Goal: Find specific page/section: Find specific page/section

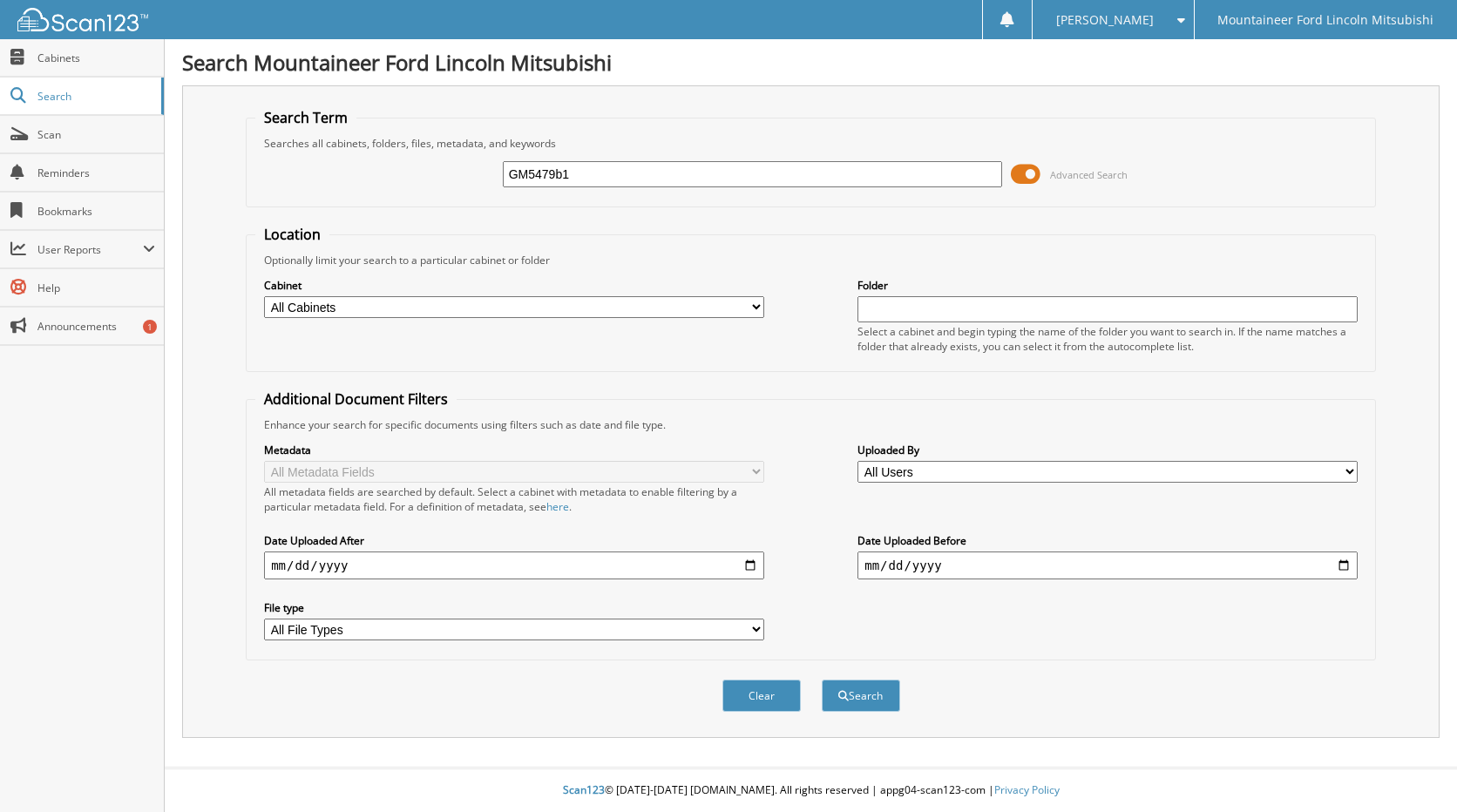
type input "GM5479b1"
click at [822, 680] on button "Search" at bounding box center [861, 696] width 79 height 33
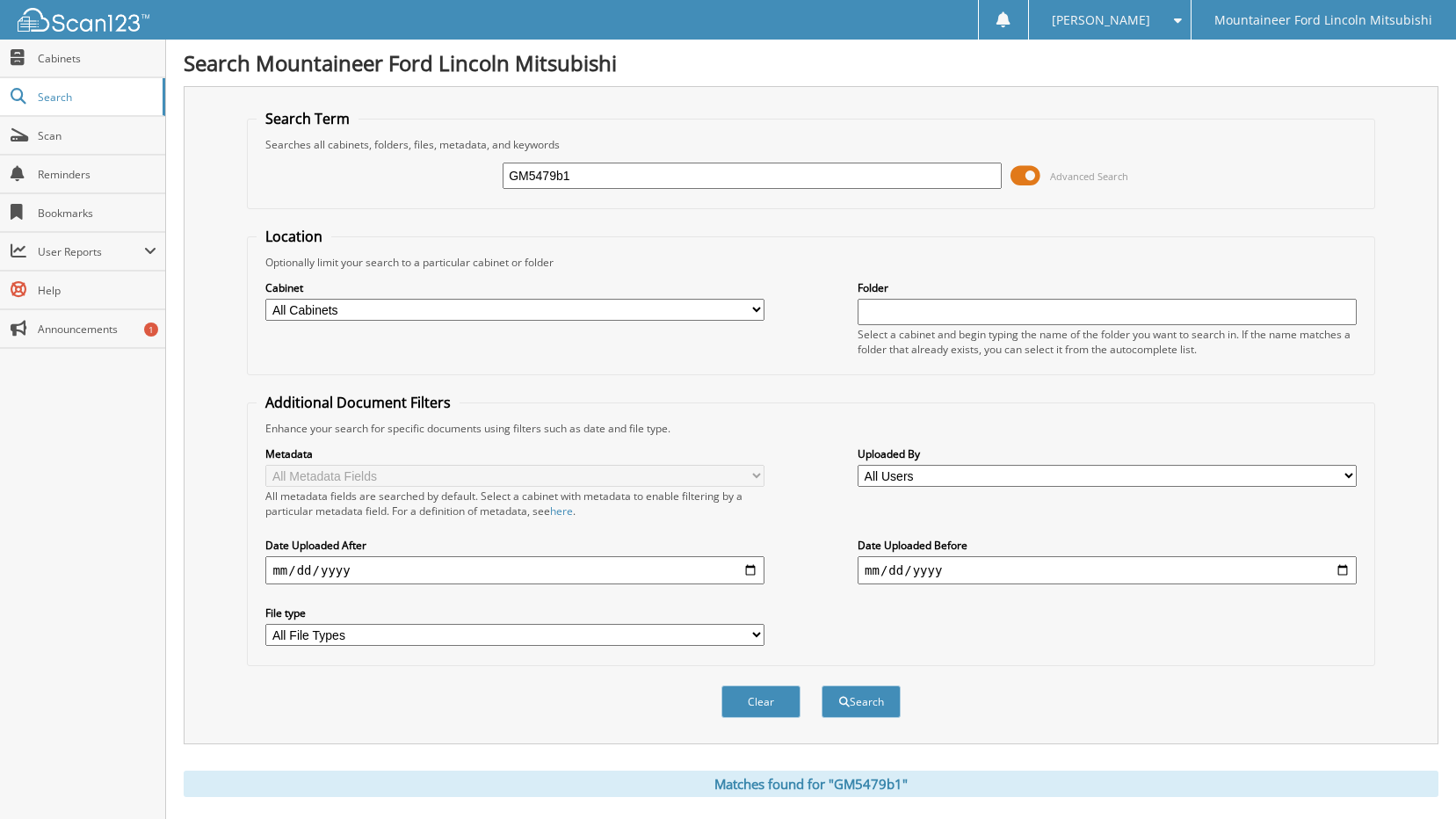
click at [1017, 181] on span at bounding box center [1025, 175] width 30 height 26
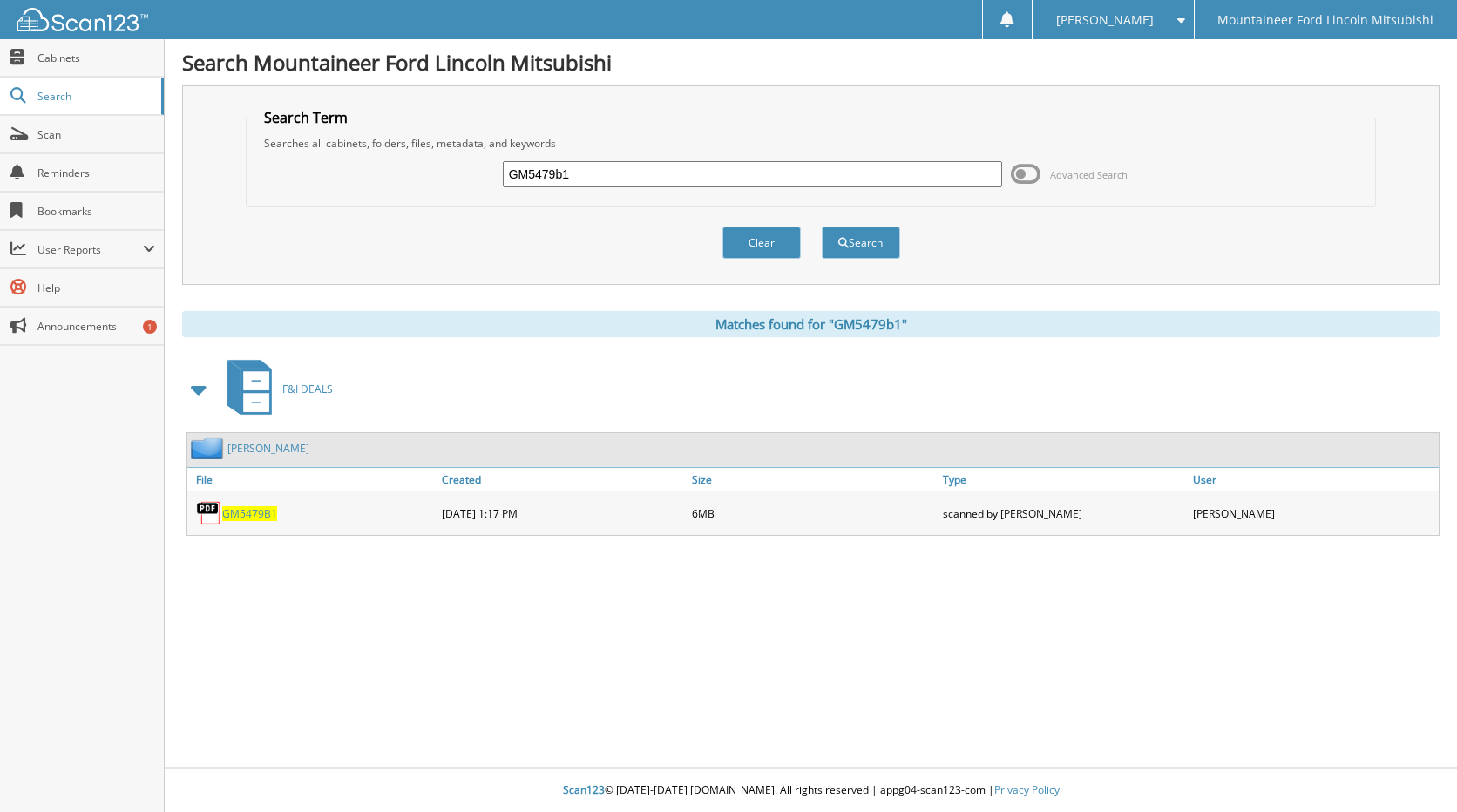
click at [245, 509] on span "GM5479B1" at bounding box center [249, 513] width 55 height 14
drag, startPoint x: 617, startPoint y: 166, endPoint x: 329, endPoint y: 208, distance: 291.0
click at [329, 208] on form "Search Term Searches all cabinets, folders, files, metadata, and keywords GM547…" at bounding box center [811, 192] width 1130 height 169
type input "25060"
click at [822, 227] on button "Search" at bounding box center [861, 243] width 79 height 33
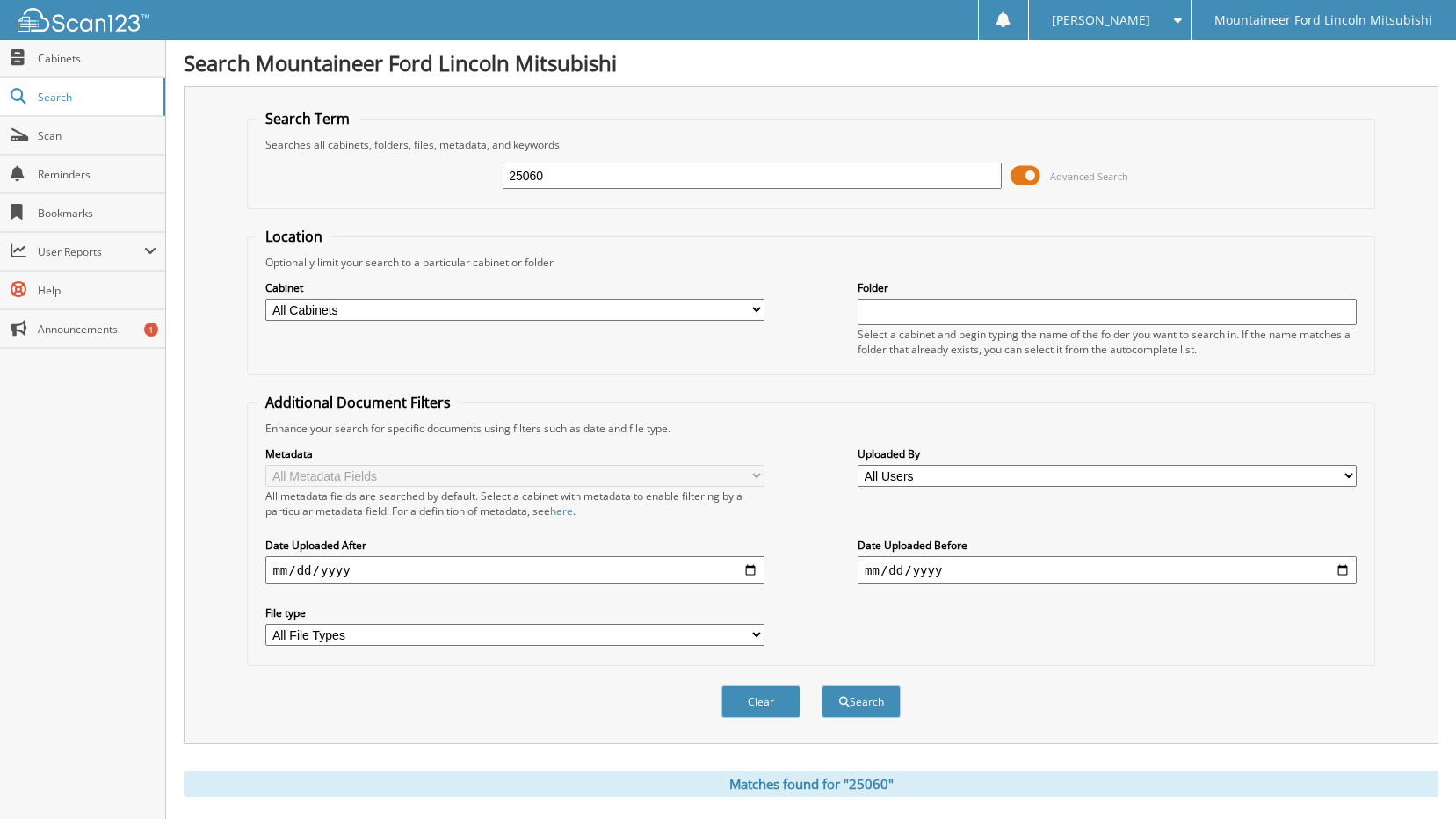
click at [1026, 172] on span at bounding box center [1025, 175] width 30 height 26
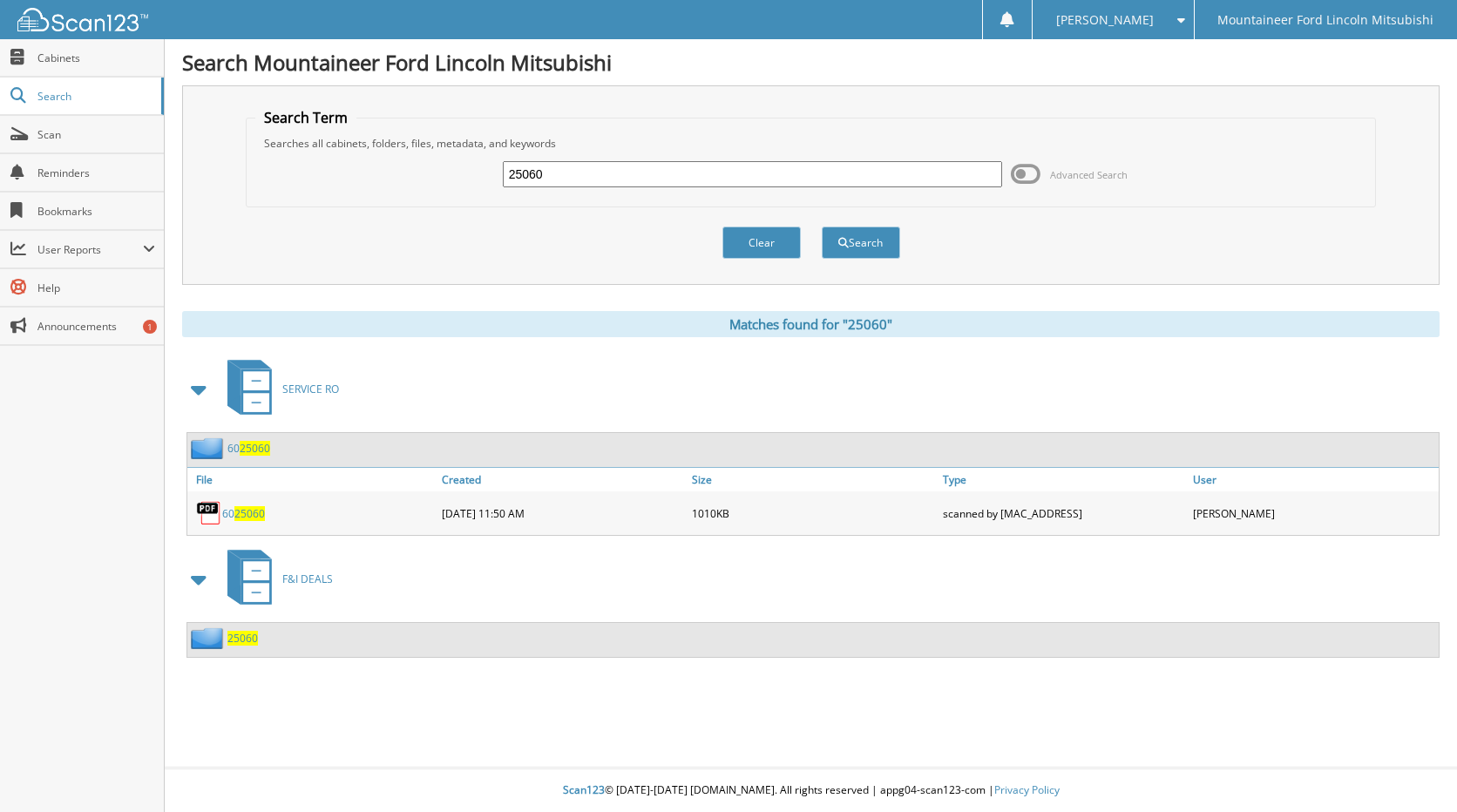
click at [248, 633] on span "25060" at bounding box center [242, 638] width 31 height 14
